Goal: Task Accomplishment & Management: Use online tool/utility

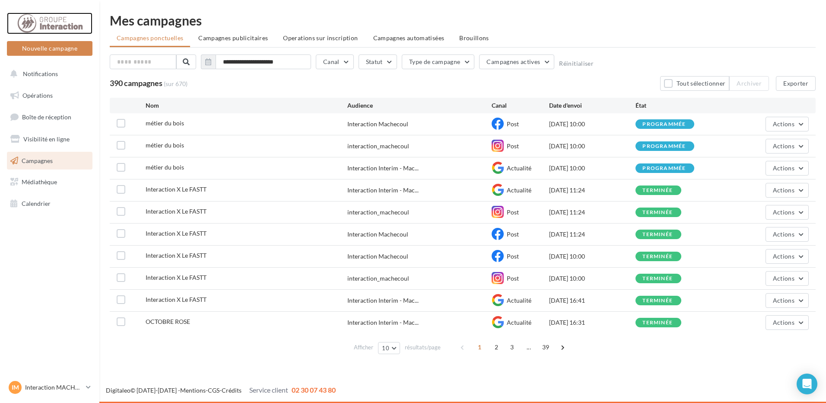
click at [41, 15] on div at bounding box center [49, 24] width 69 height 22
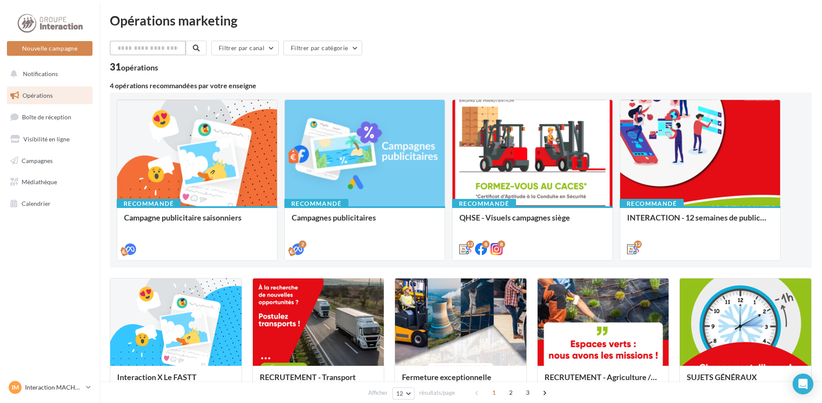
click at [145, 51] on input "text" at bounding box center [148, 48] width 76 height 15
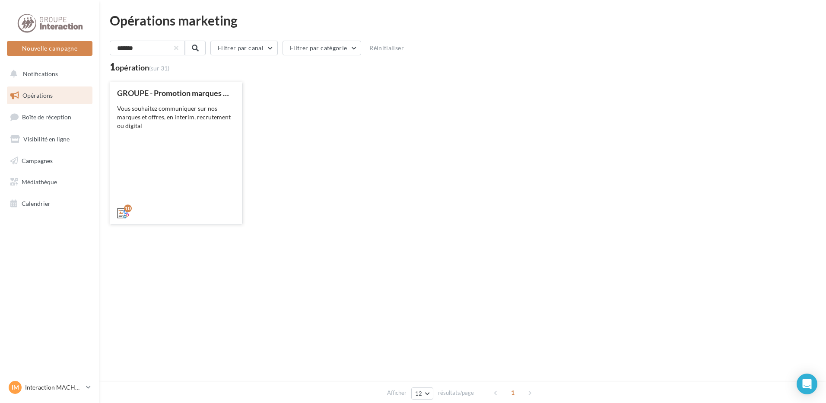
click at [181, 149] on div "GROUPE - Promotion marques et offres Vous souhaitez communiquer sur nos marques…" at bounding box center [176, 153] width 118 height 128
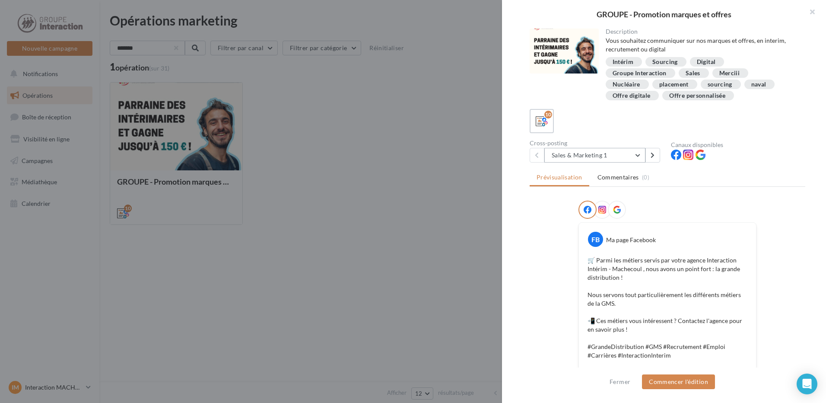
click at [637, 156] on button "Sales & Marketing 1" at bounding box center [594, 155] width 101 height 15
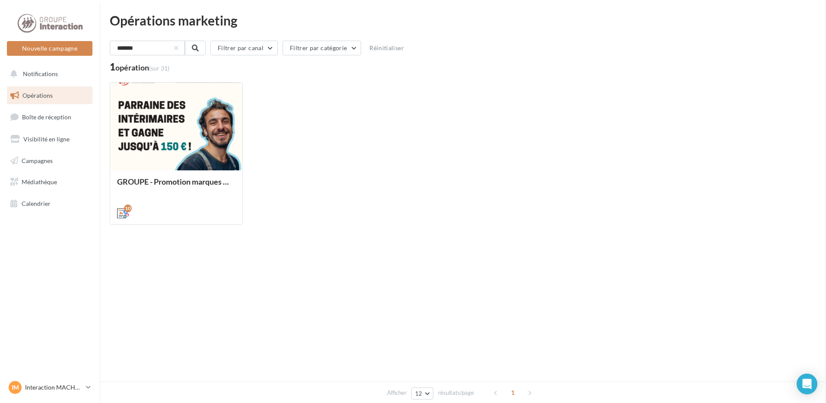
click at [149, 51] on input "*******" at bounding box center [148, 48] width 76 height 15
type input "*****"
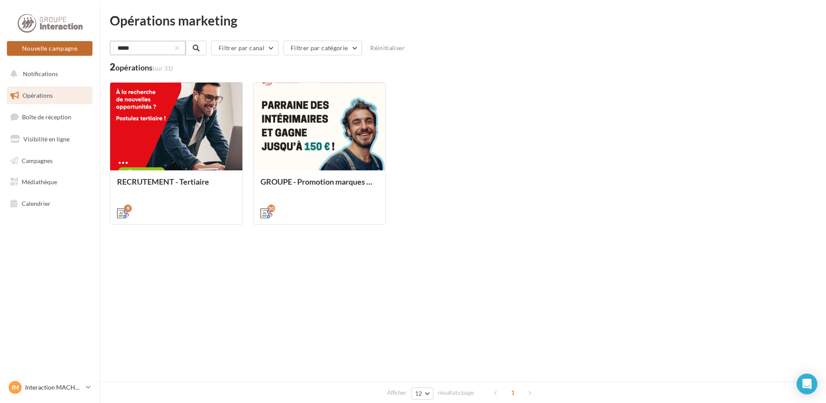
drag, startPoint x: 95, startPoint y: 51, endPoint x: 73, endPoint y: 51, distance: 21.6
click at [73, 51] on div "Nouvelle campagne Nouvelle campagne Notifications Opérations Boîte de réception…" at bounding box center [413, 201] width 826 height 403
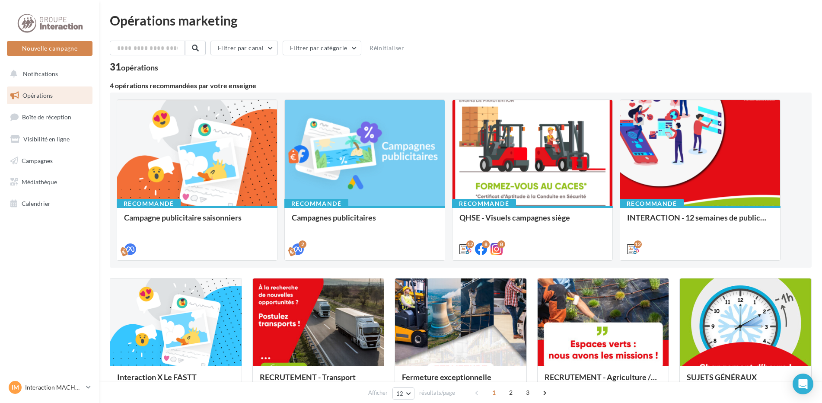
click at [49, 99] on link "Opérations" at bounding box center [49, 95] width 89 height 18
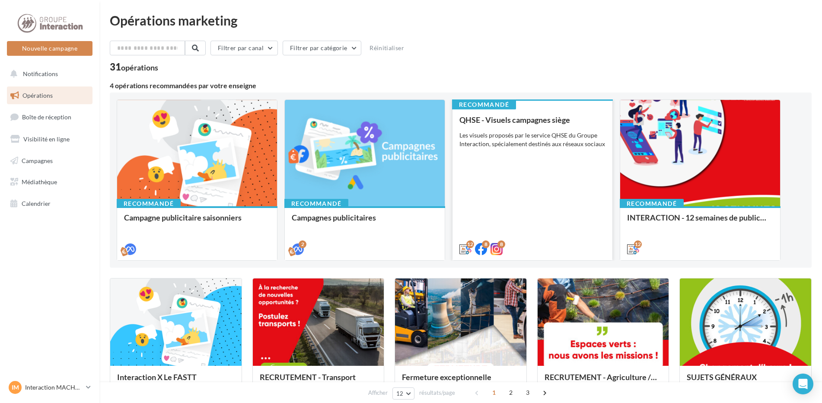
click at [559, 170] on div "QHSE - Visuels campagnes siège Les visuels proposés par le service QHSE du Grou…" at bounding box center [532, 183] width 146 height 137
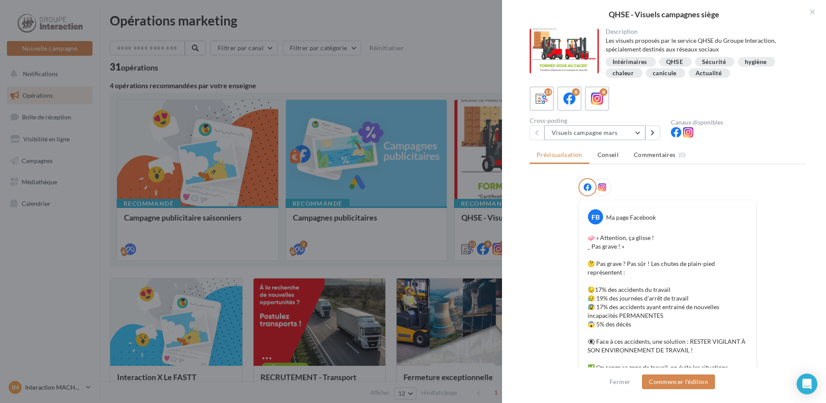
click at [635, 135] on button "Visuels campagne mars" at bounding box center [594, 132] width 101 height 15
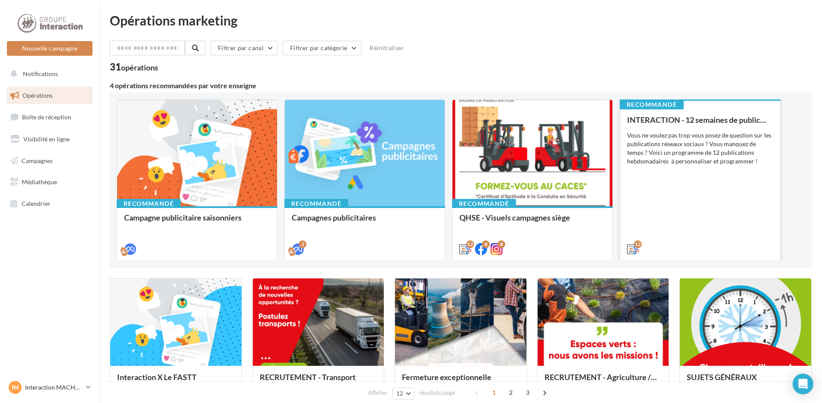
click at [686, 164] on div "Vous ne voulez pas trop vous posez de question sur les publications réseaux soc…" at bounding box center [700, 148] width 146 height 35
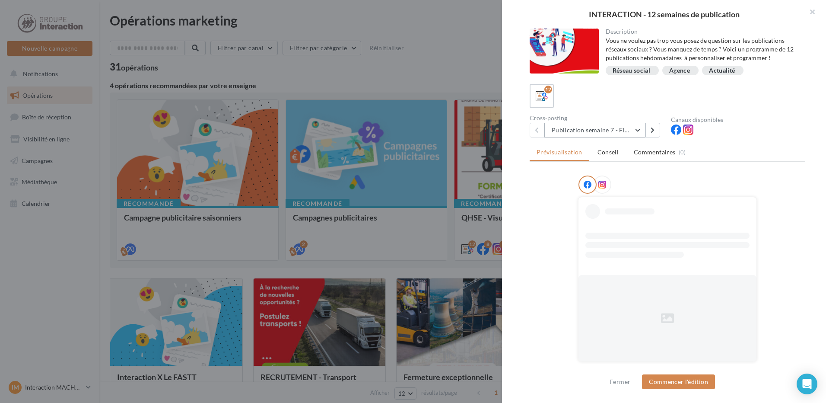
click at [633, 132] on button "Publication semaine 7 - Flash sécurité" at bounding box center [594, 130] width 101 height 15
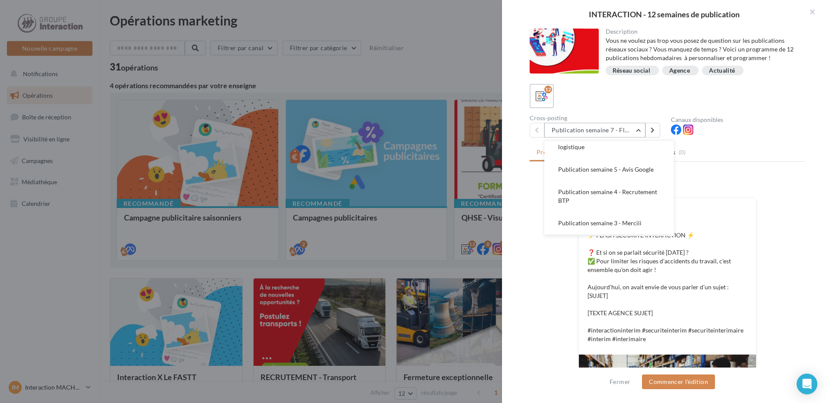
scroll to position [80, 0]
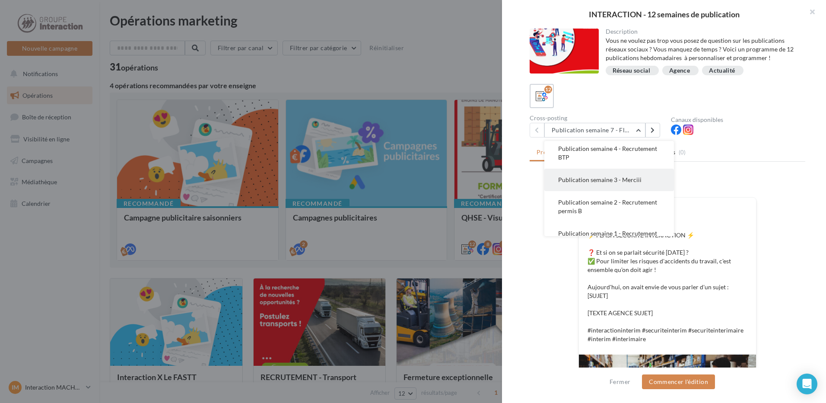
click at [626, 183] on span "Publication semaine 3 - Merciii" at bounding box center [599, 179] width 83 height 7
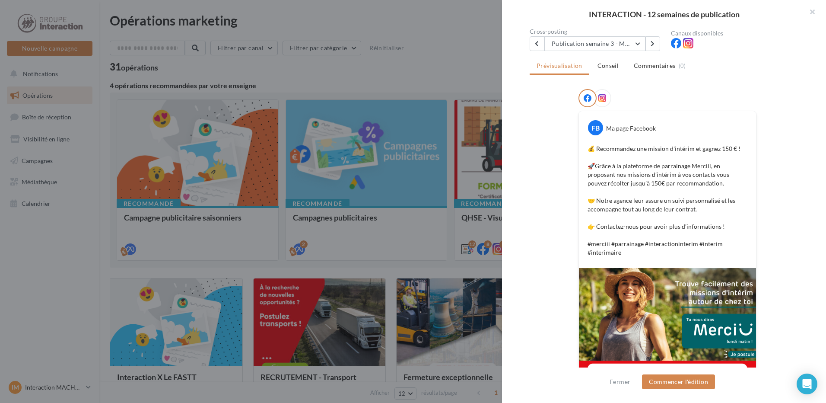
scroll to position [168, 0]
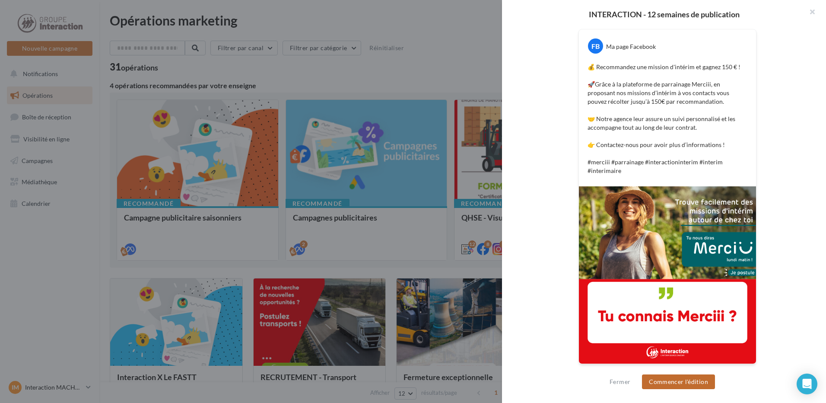
click at [677, 382] on button "Commencer l'édition" at bounding box center [678, 381] width 73 height 15
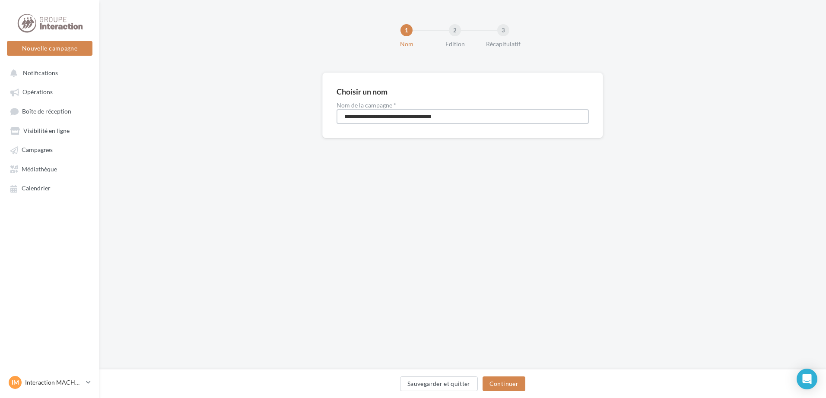
drag, startPoint x: 475, startPoint y: 114, endPoint x: 277, endPoint y: 113, distance: 198.8
click at [277, 113] on div "**********" at bounding box center [462, 119] width 727 height 93
type input "*******"
click at [499, 385] on button "Continuer" at bounding box center [504, 384] width 43 height 15
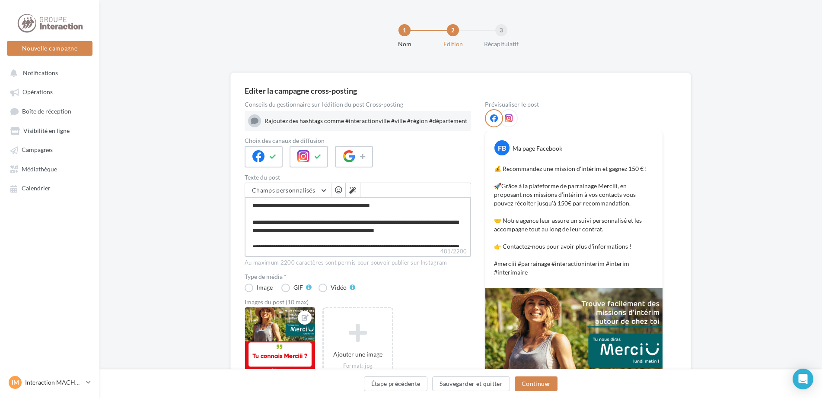
click at [353, 242] on textarea "**********" at bounding box center [358, 222] width 226 height 50
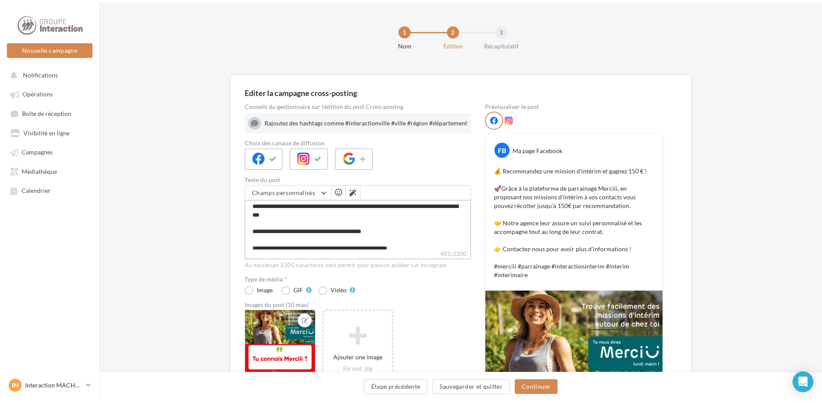
scroll to position [58, 0]
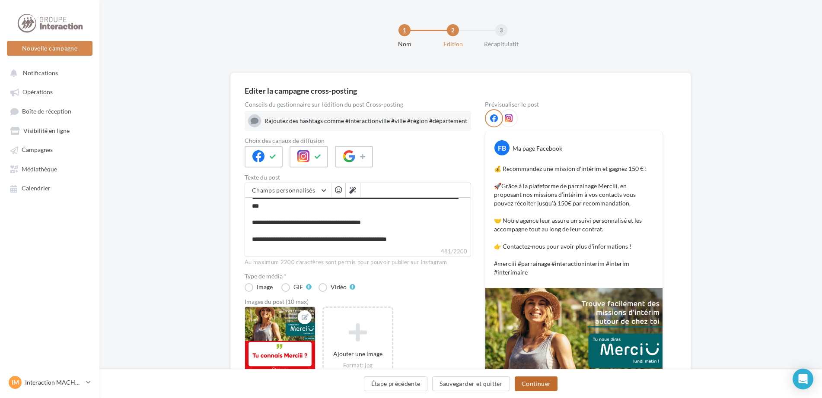
click at [538, 385] on button "Continuer" at bounding box center [536, 384] width 43 height 15
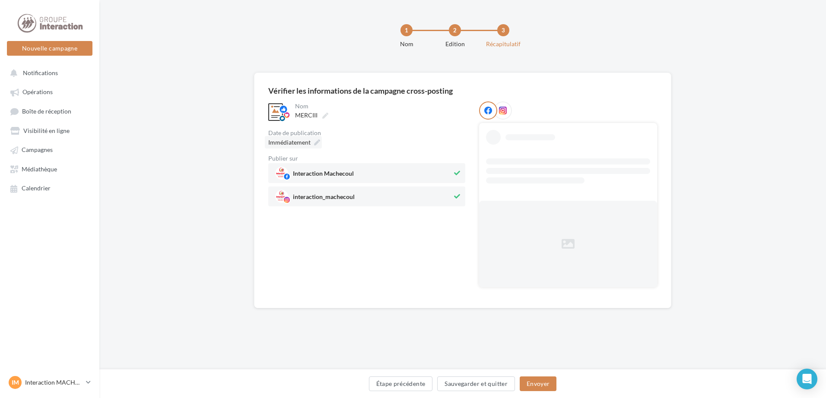
click at [312, 143] on div "Immédiatement" at bounding box center [293, 142] width 57 height 13
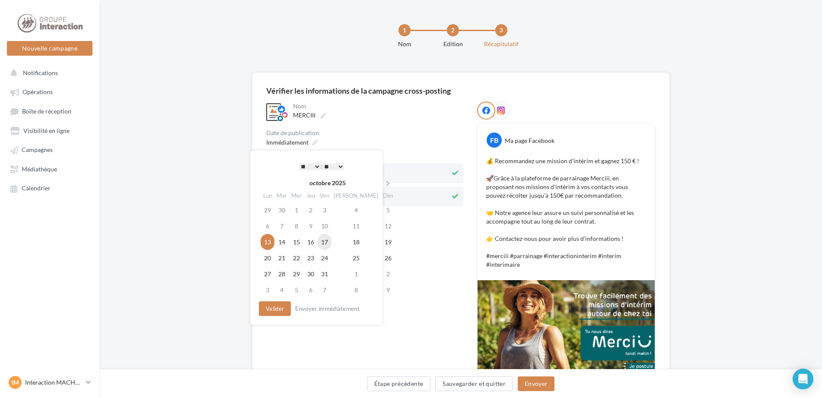
click at [329, 244] on td "17" at bounding box center [325, 242] width 14 height 16
click at [271, 310] on button "Valider" at bounding box center [273, 309] width 32 height 15
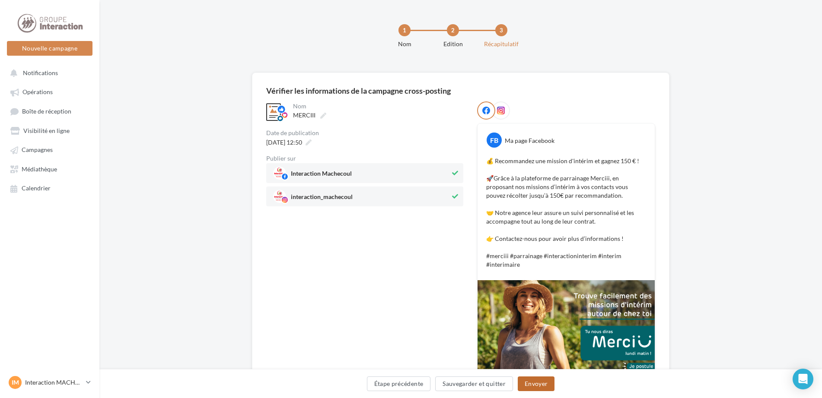
click at [541, 385] on button "Envoyer" at bounding box center [536, 384] width 37 height 15
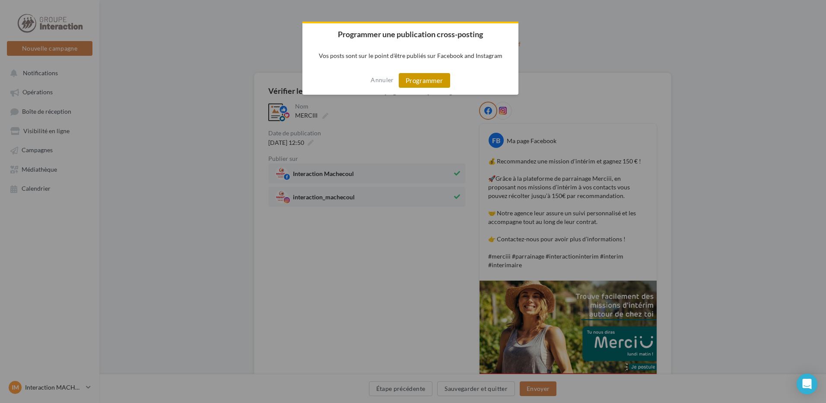
click at [418, 81] on button "Programmer" at bounding box center [424, 80] width 51 height 15
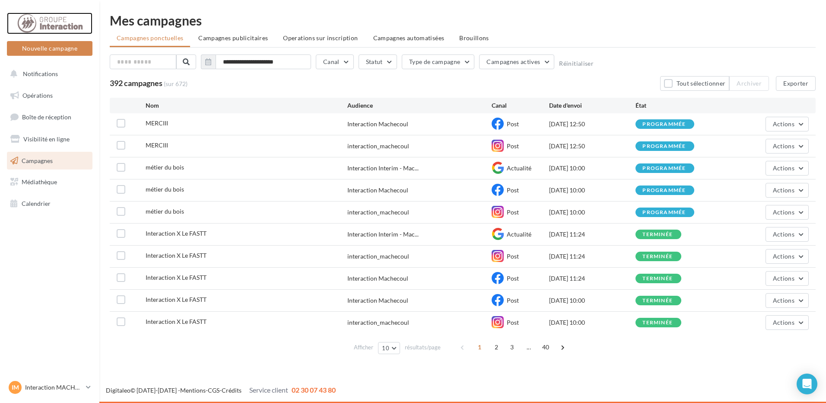
click at [65, 29] on div at bounding box center [49, 24] width 69 height 22
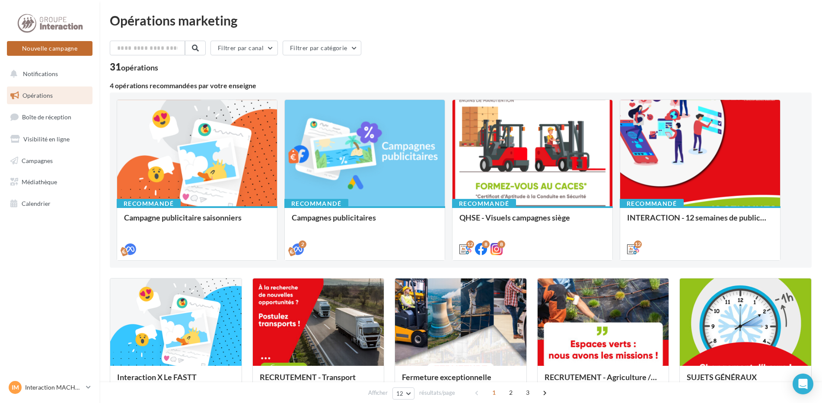
click at [40, 48] on button "Nouvelle campagne" at bounding box center [50, 48] width 86 height 15
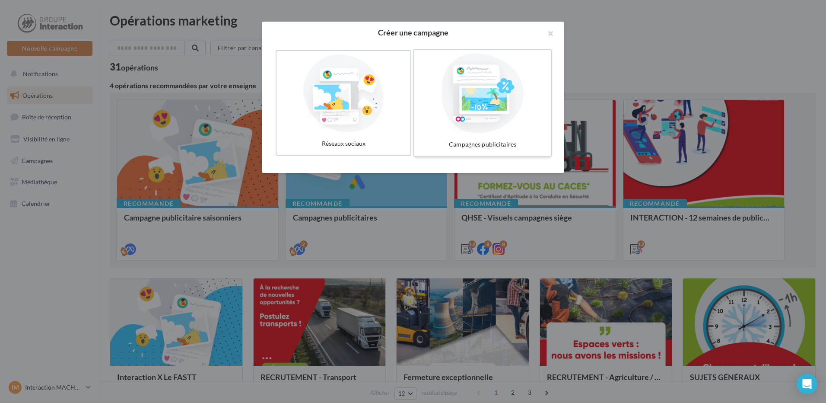
click at [482, 102] on div at bounding box center [483, 94] width 130 height 80
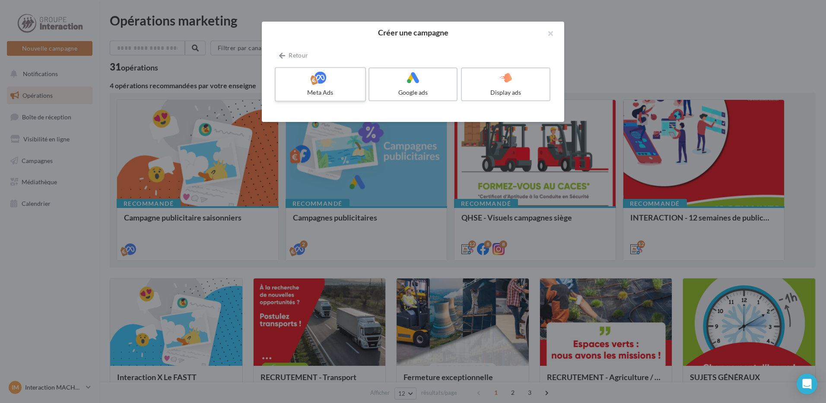
click at [319, 84] on icon at bounding box center [320, 77] width 13 height 13
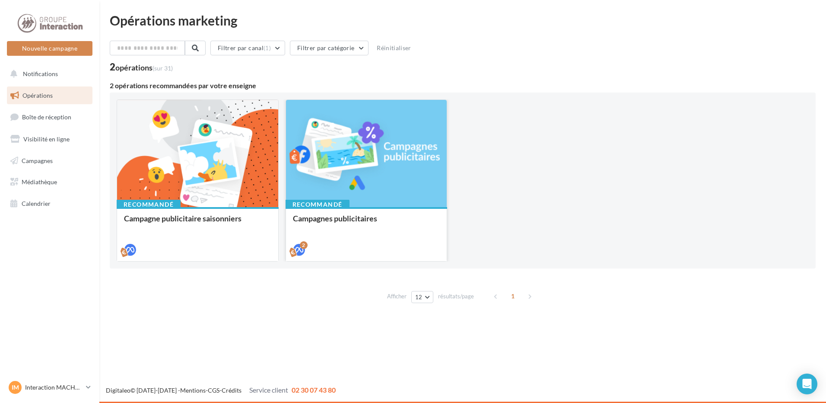
click at [360, 155] on div at bounding box center [366, 154] width 161 height 108
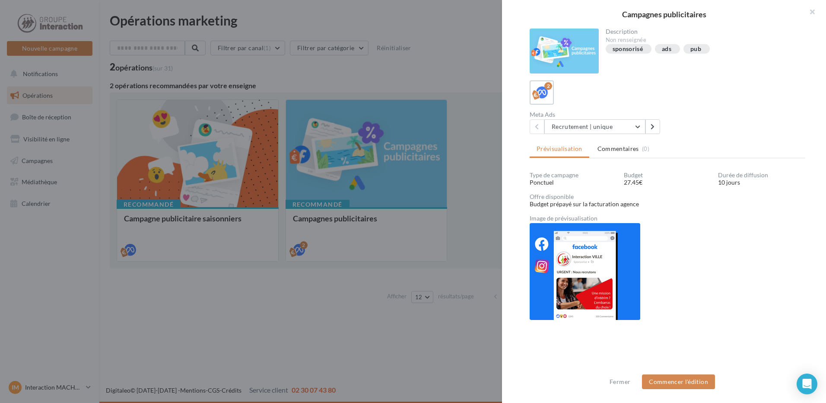
scroll to position [1, 0]
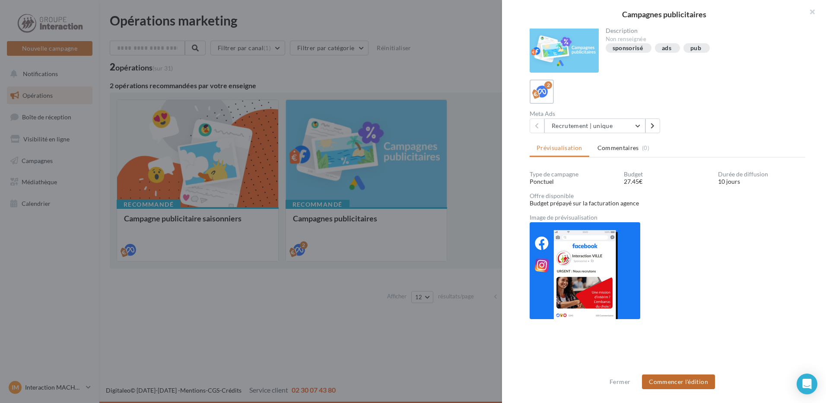
click at [690, 383] on button "Commencer l'édition" at bounding box center [678, 381] width 73 height 15
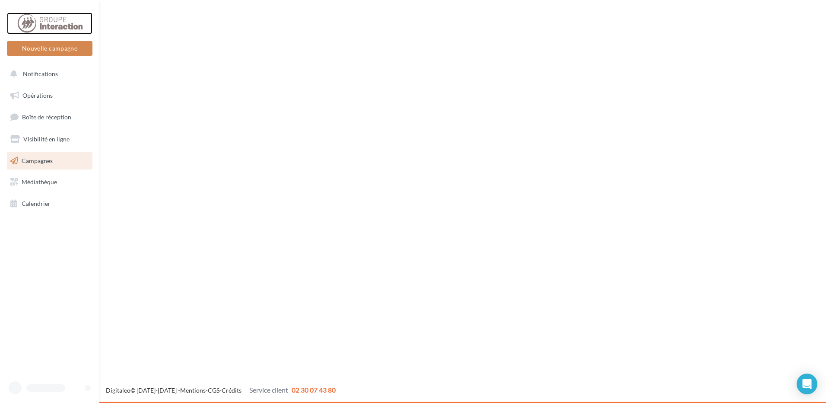
click at [40, 31] on div at bounding box center [49, 24] width 69 height 22
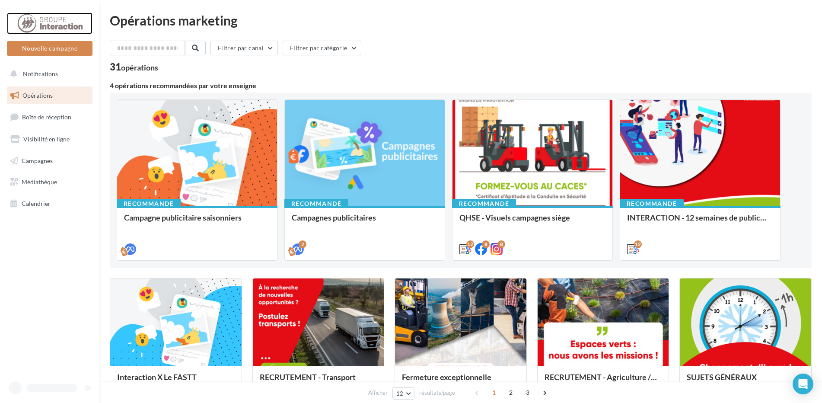
click at [41, 19] on div at bounding box center [49, 24] width 69 height 22
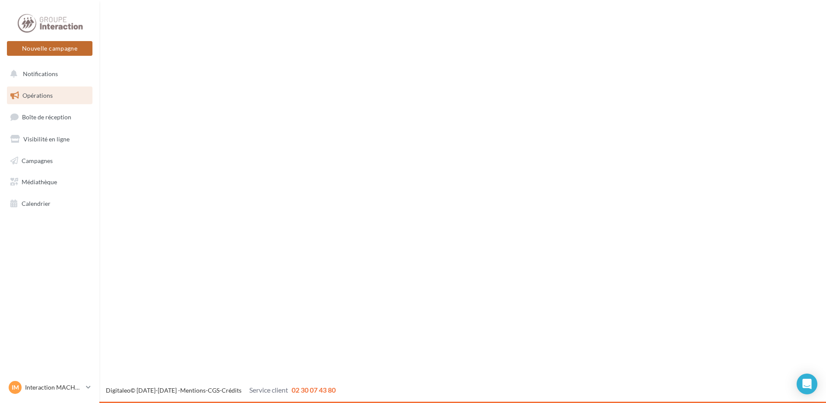
click at [52, 51] on button "Nouvelle campagne" at bounding box center [50, 48] width 86 height 15
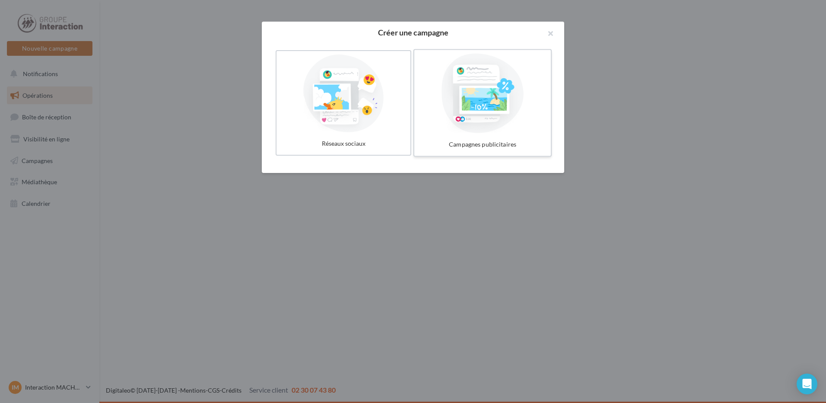
click at [483, 109] on div at bounding box center [483, 94] width 130 height 80
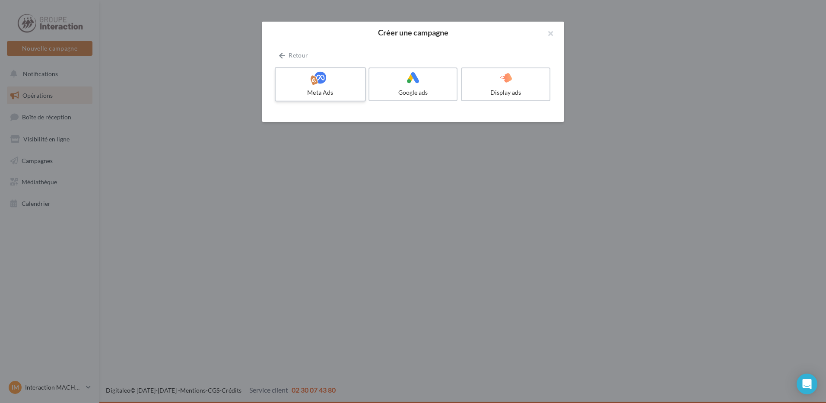
click at [332, 87] on label "Meta Ads" at bounding box center [320, 84] width 91 height 35
click at [303, 82] on div at bounding box center [320, 77] width 82 height 13
click at [325, 80] on icon at bounding box center [320, 77] width 13 height 13
click at [315, 78] on icon at bounding box center [320, 77] width 13 height 13
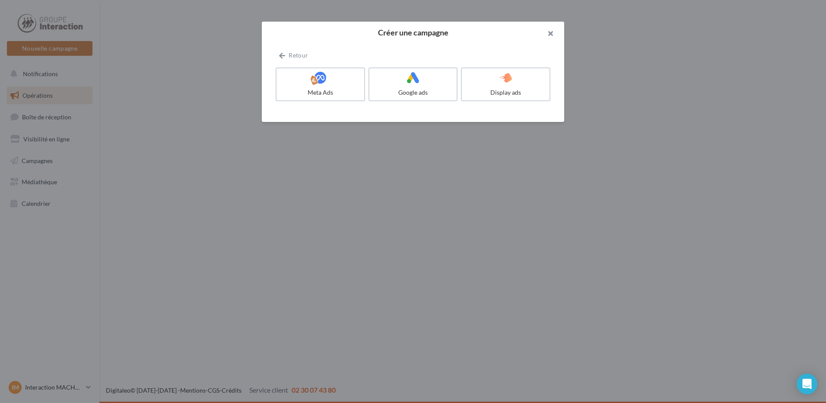
click at [551, 32] on button "button" at bounding box center [547, 35] width 35 height 26
